Goal: Information Seeking & Learning: Learn about a topic

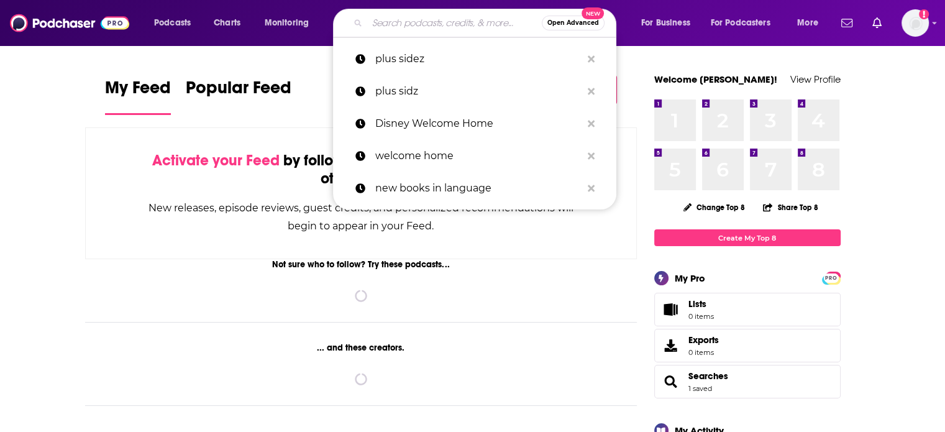
click at [410, 17] on input "Search podcasts, credits, & more..." at bounding box center [454, 23] width 175 height 20
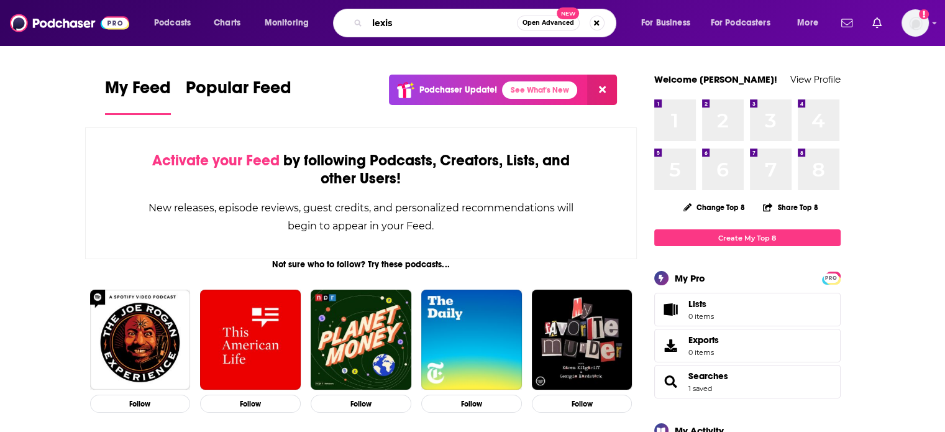
type input "lexis"
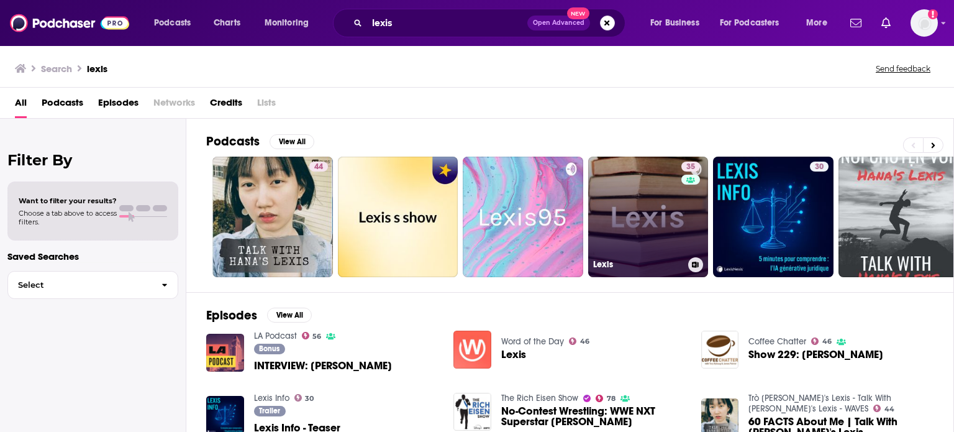
click at [665, 220] on link "35 Lexis" at bounding box center [648, 216] width 120 height 120
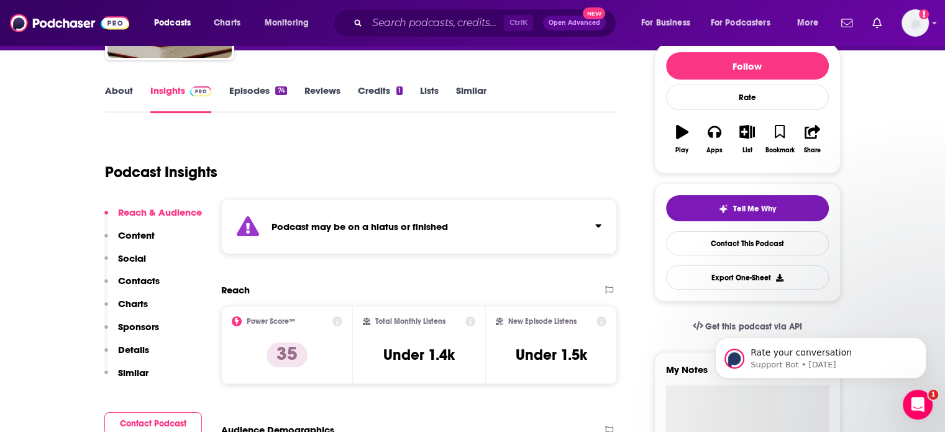
scroll to position [140, 0]
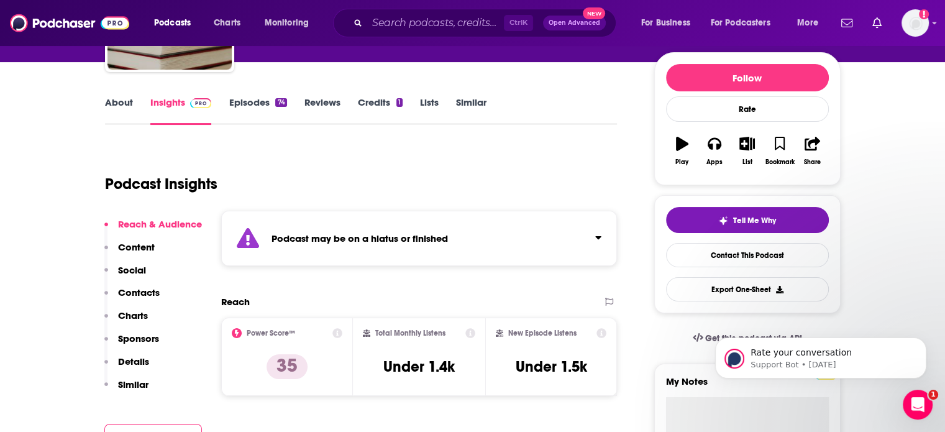
click at [264, 102] on link "Episodes 74" at bounding box center [258, 110] width 58 height 29
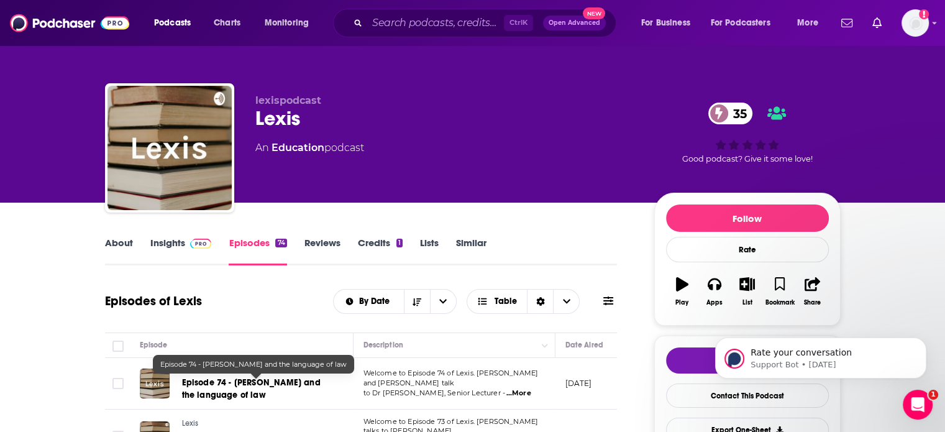
click at [215, 388] on link "Episode 74 - [PERSON_NAME] and the language of law" at bounding box center [256, 388] width 149 height 25
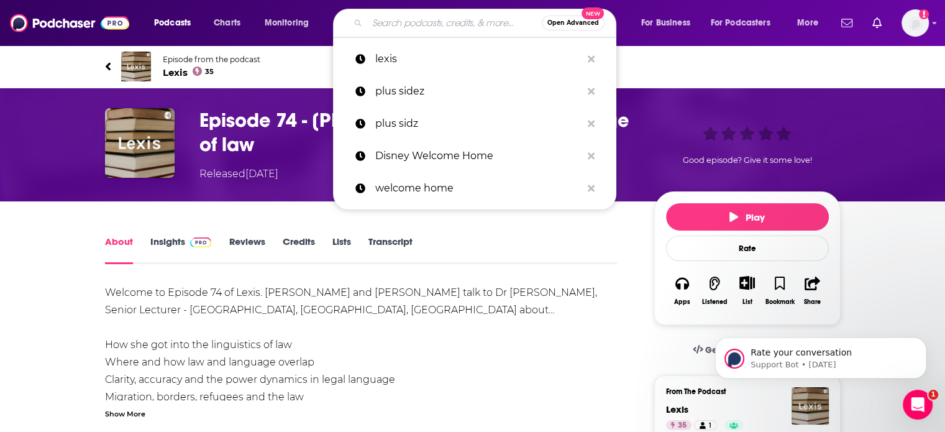
click at [428, 24] on input "Search podcasts, credits, & more..." at bounding box center [454, 23] width 175 height 20
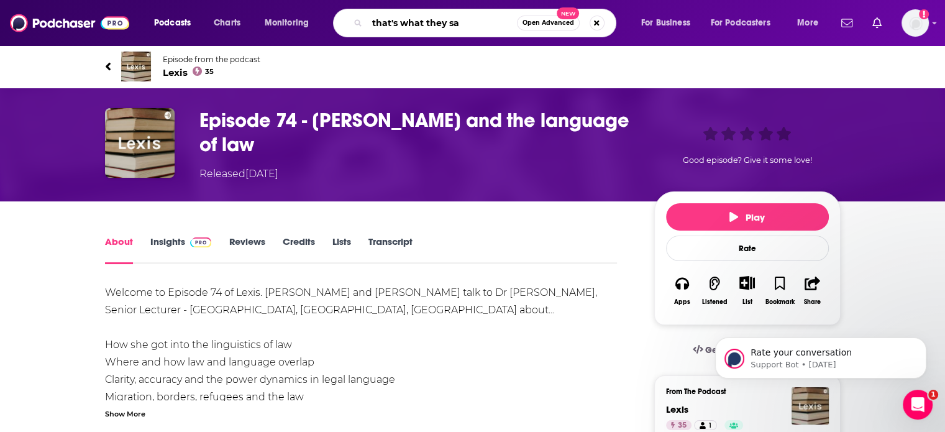
type input "that's what they say"
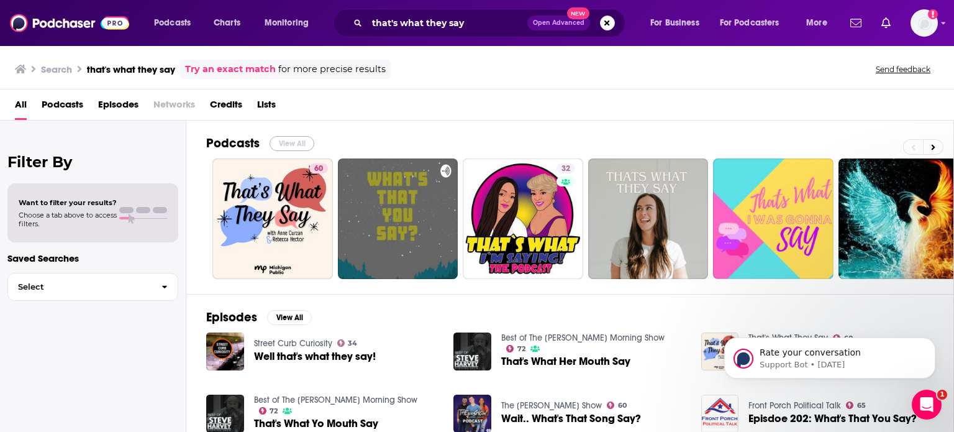
click at [298, 149] on button "View All" at bounding box center [292, 143] width 45 height 15
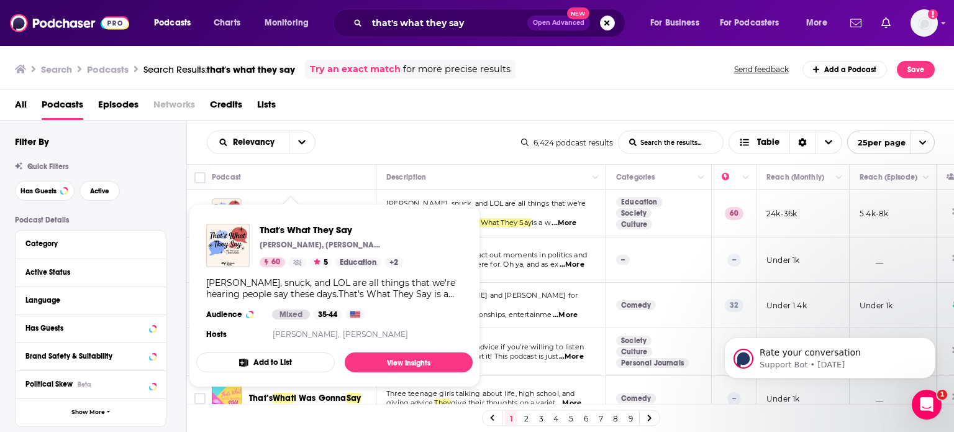
click at [313, 215] on div "Podcasts Charts Monitoring that's what they say Open Advanced New For Business …" at bounding box center [477, 216] width 954 height 432
click at [397, 367] on link "View Insights" at bounding box center [409, 362] width 128 height 20
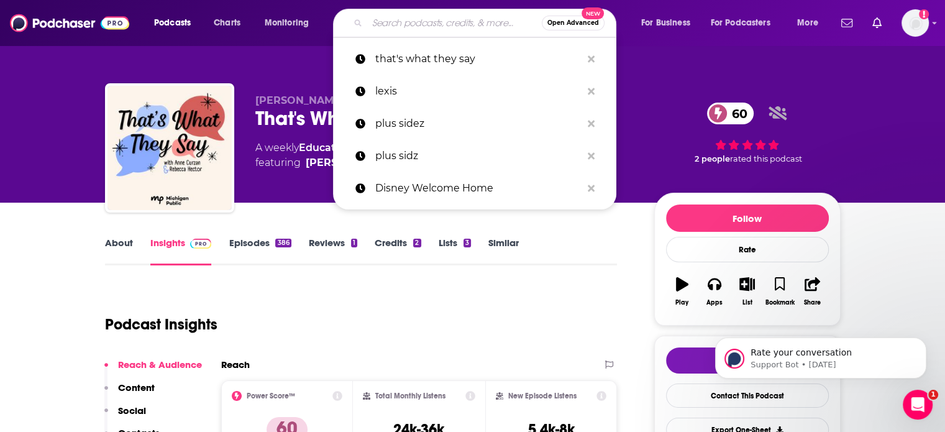
click at [423, 18] on input "Search podcasts, credits, & more..." at bounding box center [454, 23] width 175 height 20
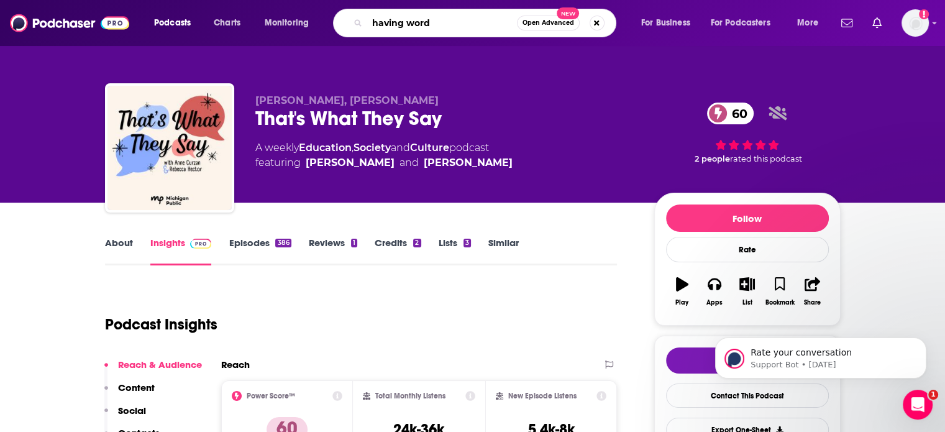
type input "having words"
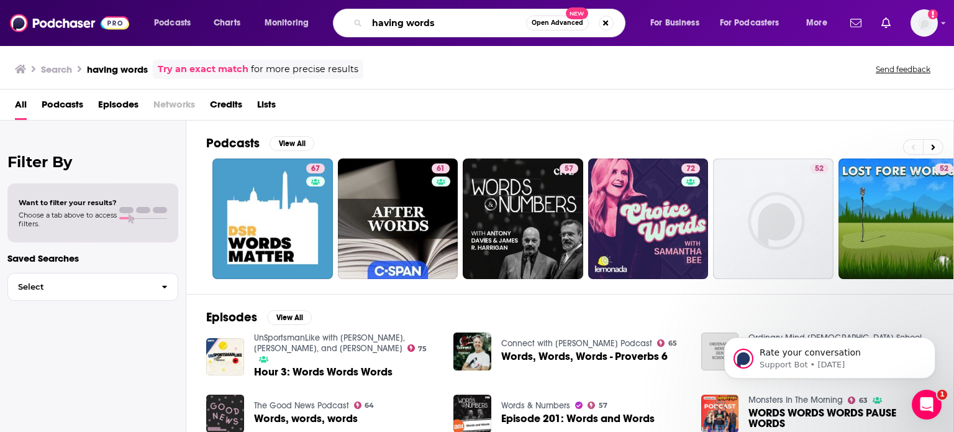
click at [468, 19] on input "having words" at bounding box center [446, 23] width 159 height 20
type input "having words with [PERSON_NAME]"
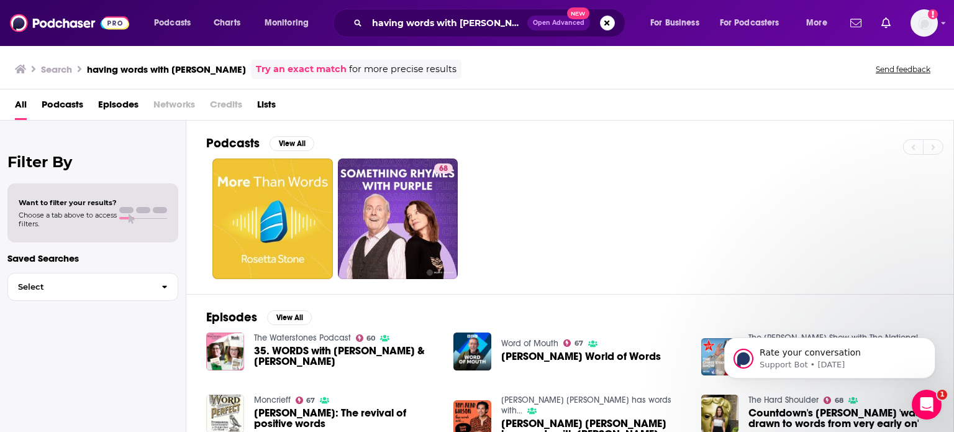
click at [296, 353] on span "35. WORDS with [PERSON_NAME] & [PERSON_NAME]" at bounding box center [346, 355] width 185 height 21
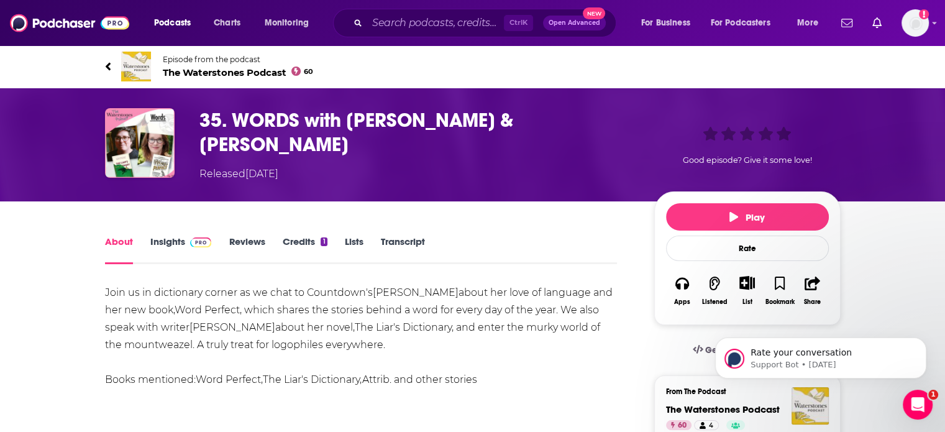
click at [116, 235] on link "About" at bounding box center [119, 249] width 28 height 29
click at [173, 236] on link "Insights" at bounding box center [180, 249] width 61 height 29
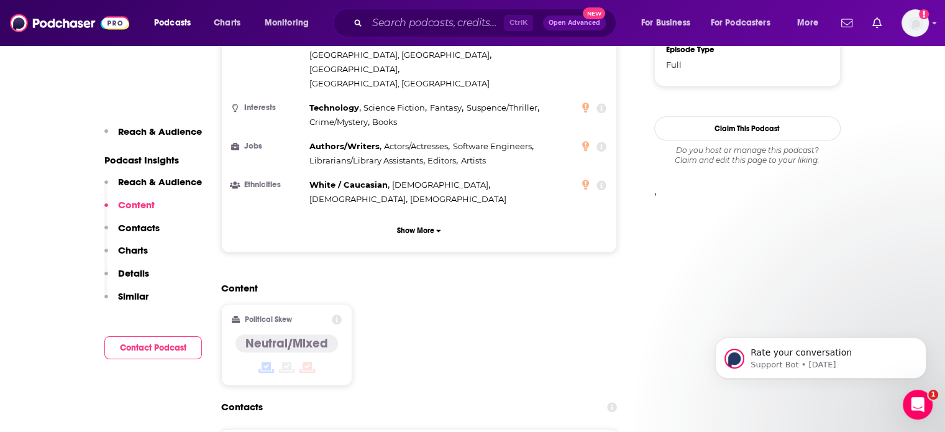
scroll to position [1066, 0]
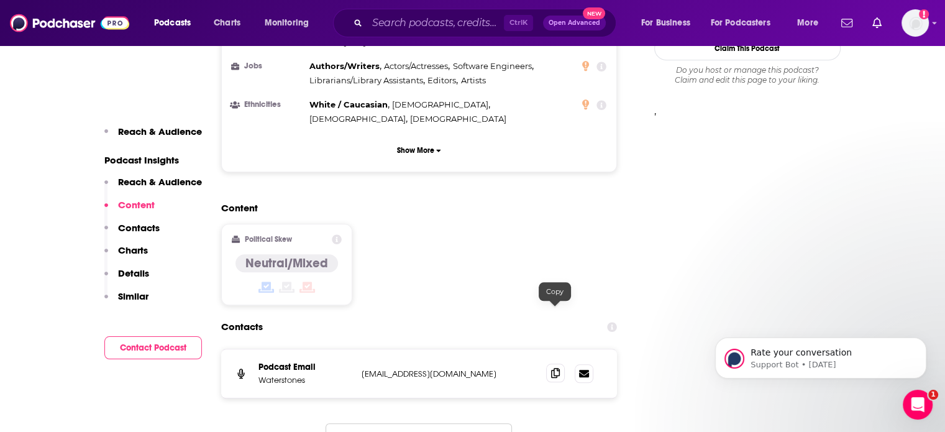
click at [549, 363] on span at bounding box center [555, 372] width 19 height 19
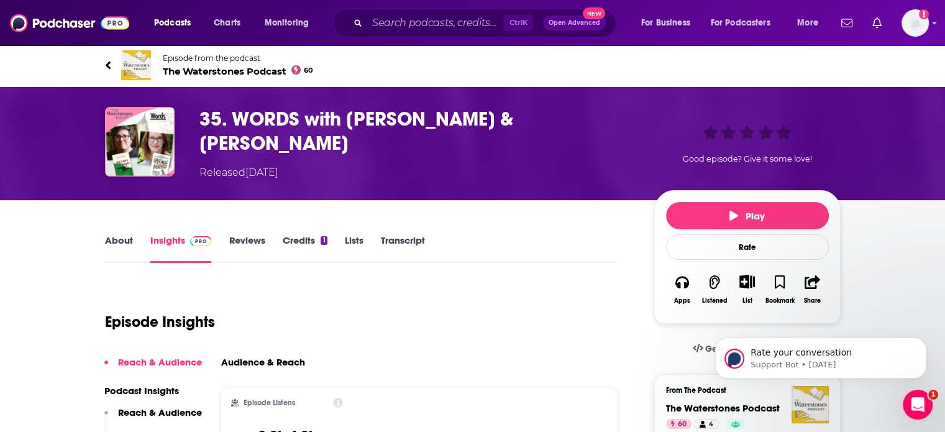
scroll to position [0, 0]
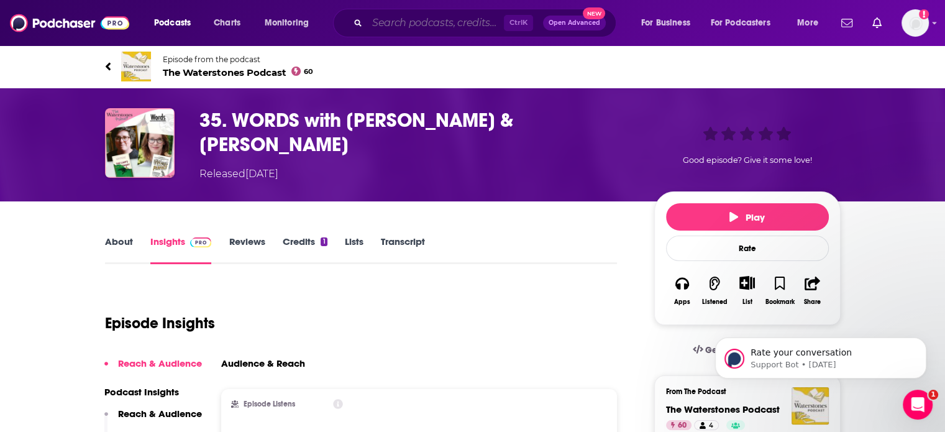
click at [485, 27] on input "Search podcasts, credits, & more..." at bounding box center [435, 23] width 137 height 20
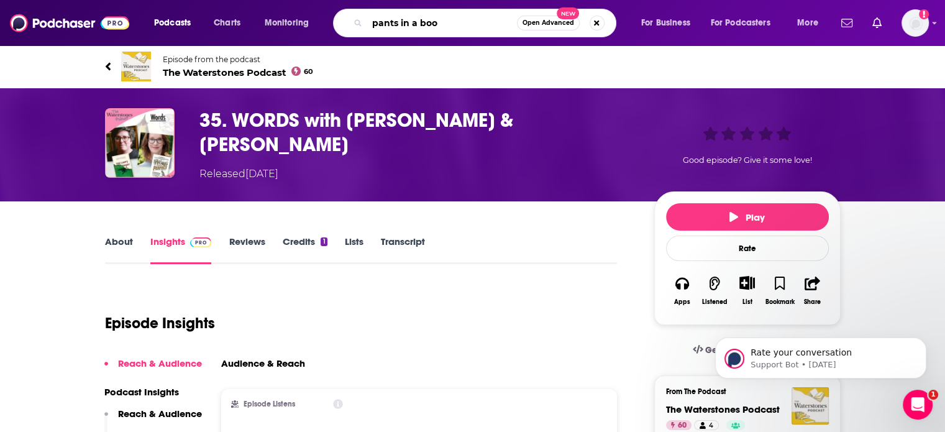
type input "pants in a boot"
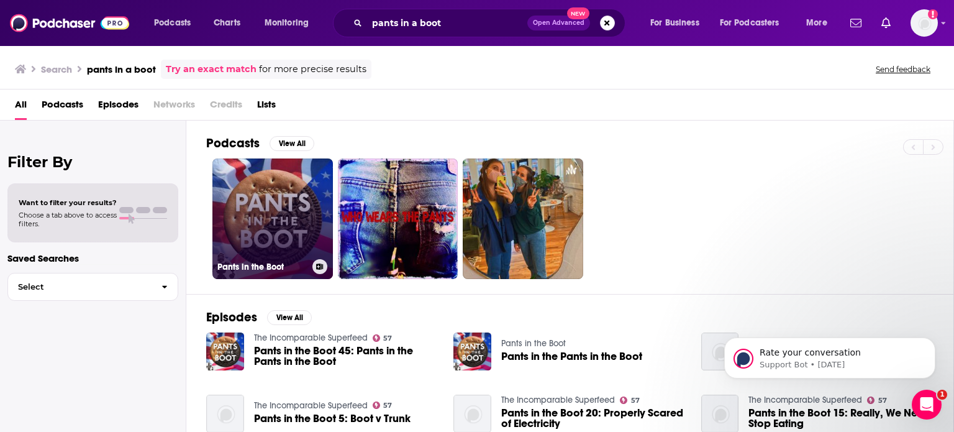
click at [296, 184] on link "Pants in the Boot" at bounding box center [272, 218] width 120 height 120
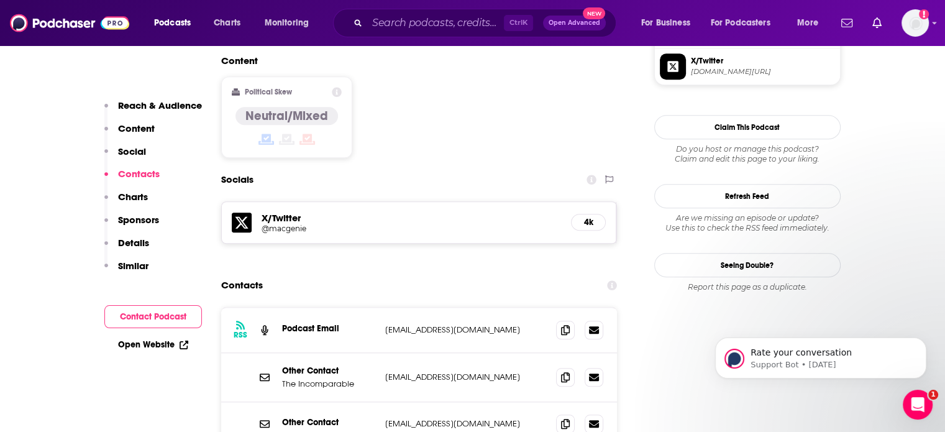
scroll to position [1087, 0]
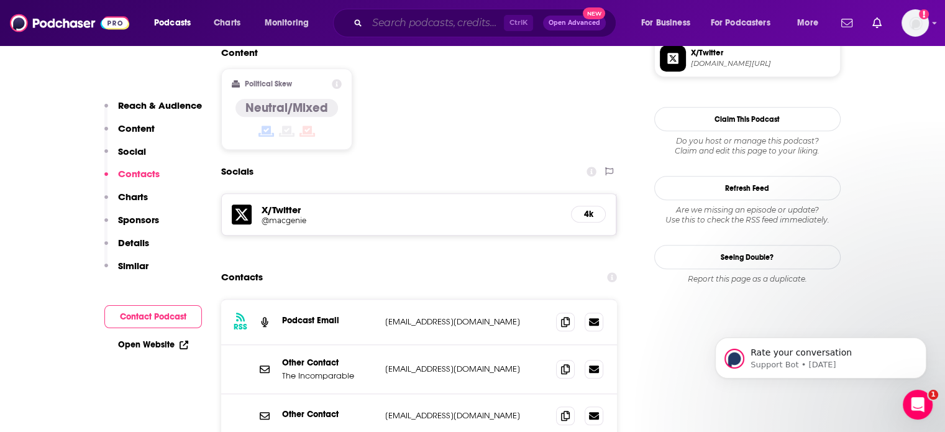
click at [476, 27] on input "Search podcasts, credits, & more..." at bounding box center [435, 23] width 137 height 20
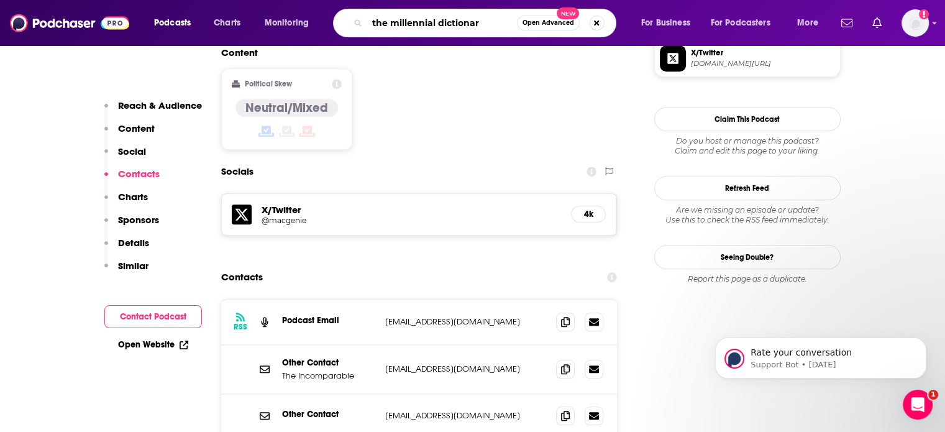
type input "the millennial dictionary"
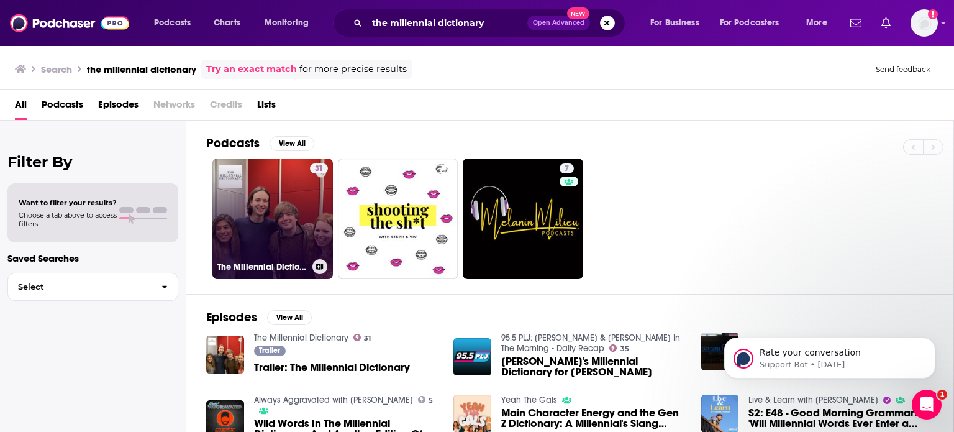
click at [253, 235] on link "31 The Millennial Dictionary" at bounding box center [272, 218] width 120 height 120
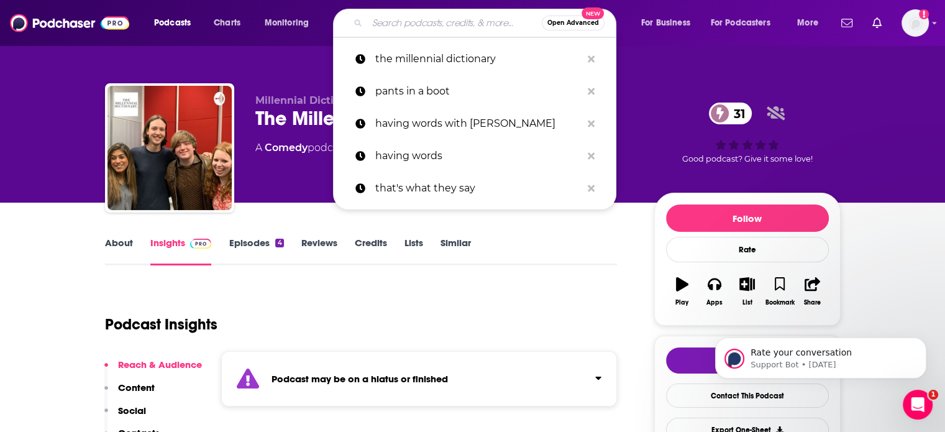
click at [425, 26] on input "Search podcasts, credits, & more..." at bounding box center [454, 23] width 175 height 20
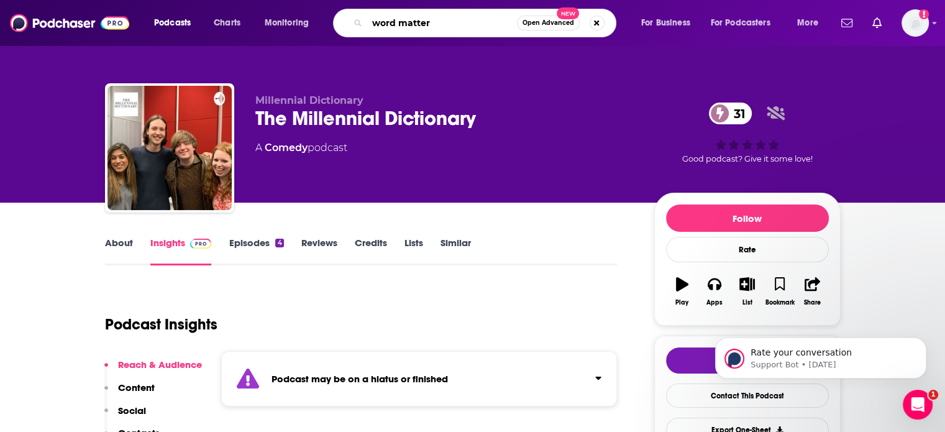
type input "word matters"
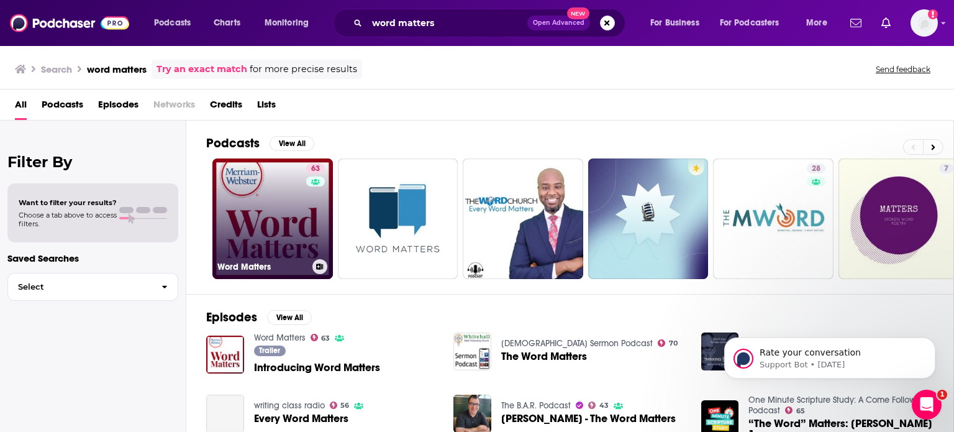
click at [266, 209] on link "63 Word Matters" at bounding box center [272, 218] width 120 height 120
